Goal: Transaction & Acquisition: Purchase product/service

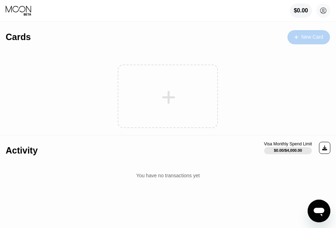
click at [301, 37] on div "New Card" at bounding box center [312, 37] width 22 height 6
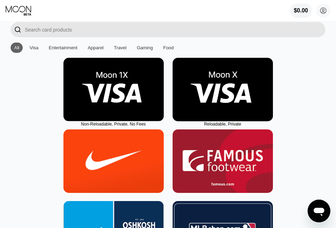
scroll to position [18, 0]
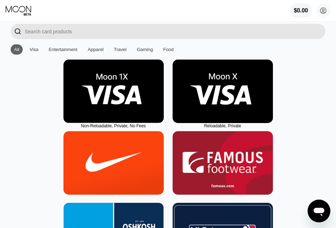
click at [213, 102] on img at bounding box center [222, 90] width 100 height 63
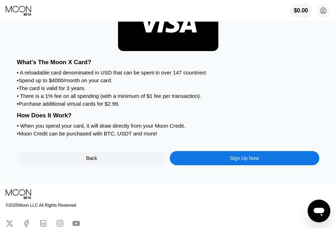
scroll to position [63, 0]
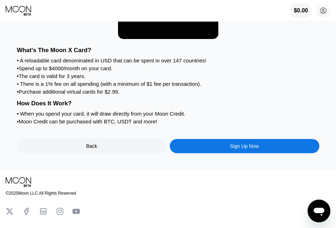
click at [201, 145] on div "Sign Up Now" at bounding box center [244, 146] width 149 height 14
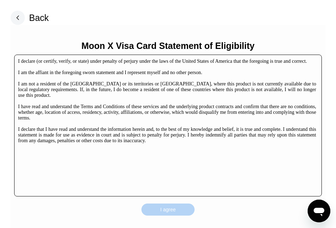
click at [172, 210] on div "I agree" at bounding box center [168, 209] width 16 height 6
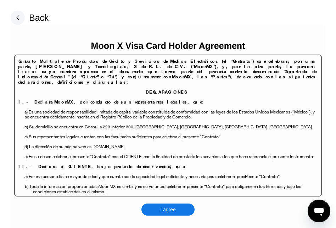
click at [172, 210] on div "I agree" at bounding box center [168, 209] width 16 height 6
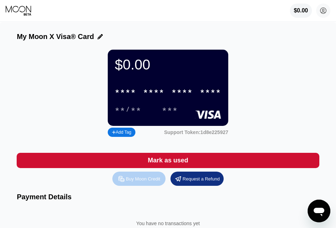
click at [133, 179] on div "Buy Moon Credit" at bounding box center [143, 179] width 34 height 6
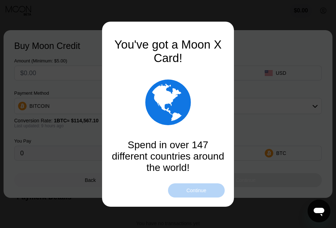
click at [195, 191] on div "Continue" at bounding box center [196, 190] width 20 height 6
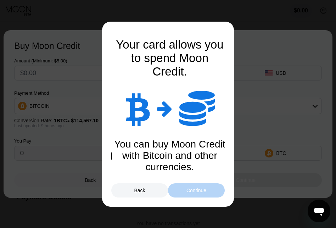
click at [195, 191] on div "Continue" at bounding box center [196, 190] width 20 height 6
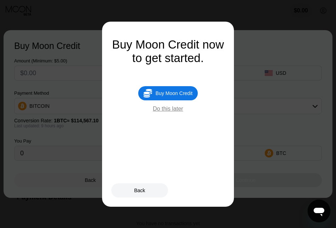
click at [169, 108] on div "Do this later" at bounding box center [168, 108] width 30 height 6
